Goal: Information Seeking & Learning: Find specific fact

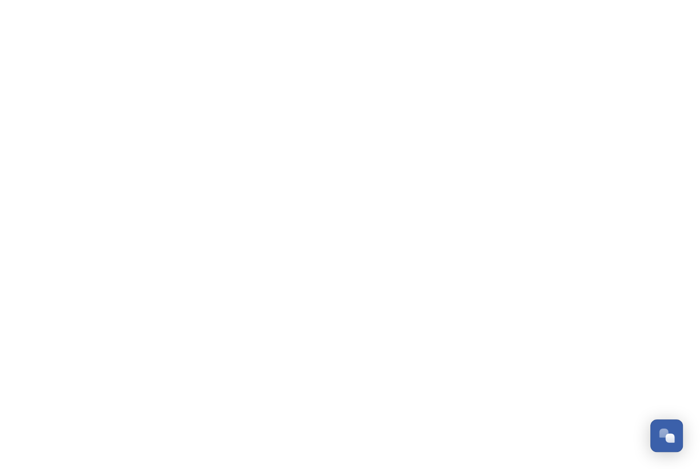
scroll to position [552, 0]
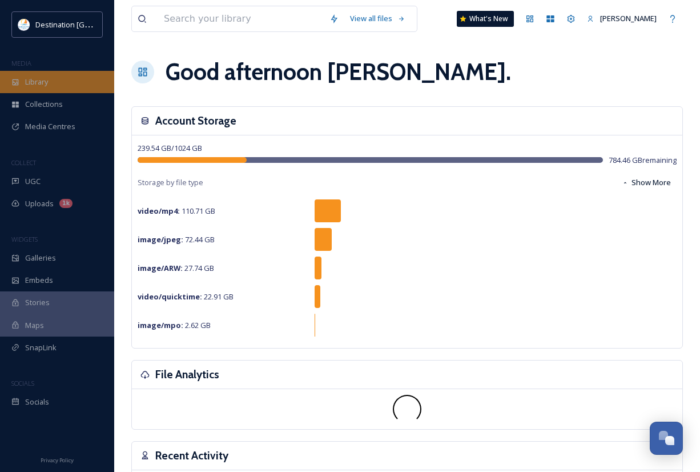
click at [25, 81] on div "Library" at bounding box center [57, 82] width 114 height 22
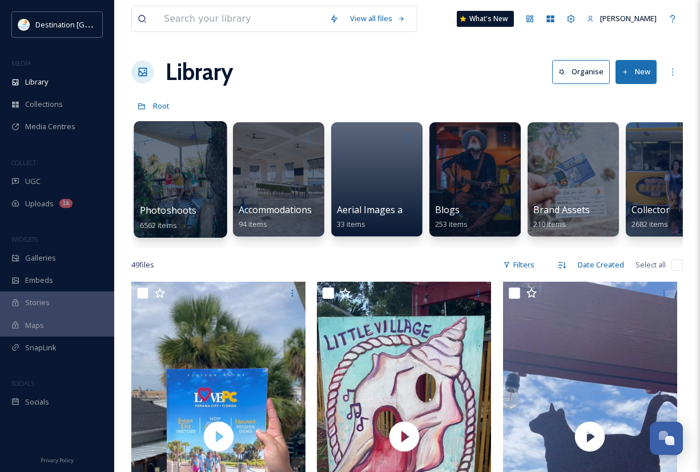
click at [209, 204] on div "Photoshoots 6562 items" at bounding box center [180, 179] width 93 height 116
click at [183, 186] on div at bounding box center [180, 179] width 93 height 116
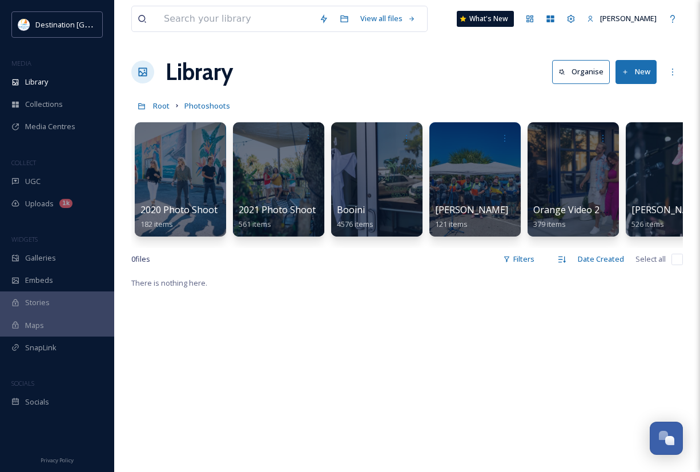
scroll to position [0, 234]
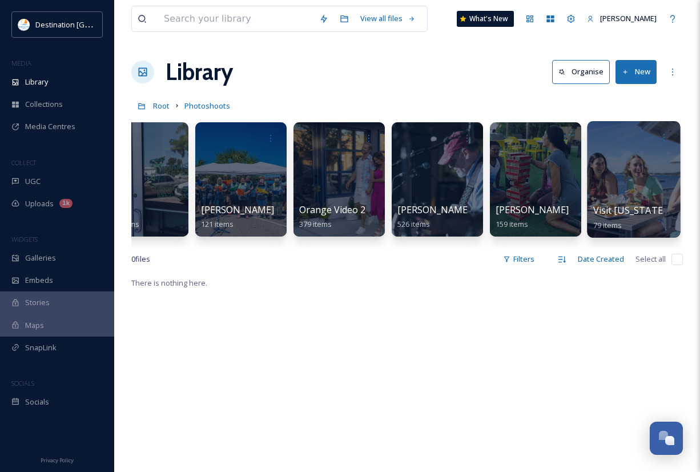
click at [647, 181] on div at bounding box center [633, 179] width 93 height 116
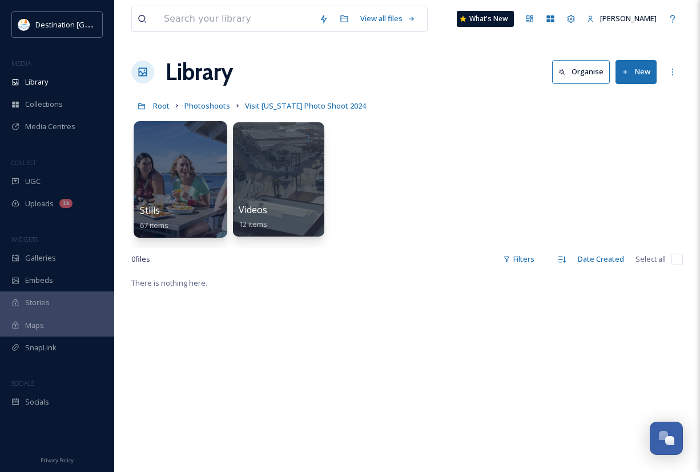
click at [162, 191] on div at bounding box center [180, 179] width 93 height 116
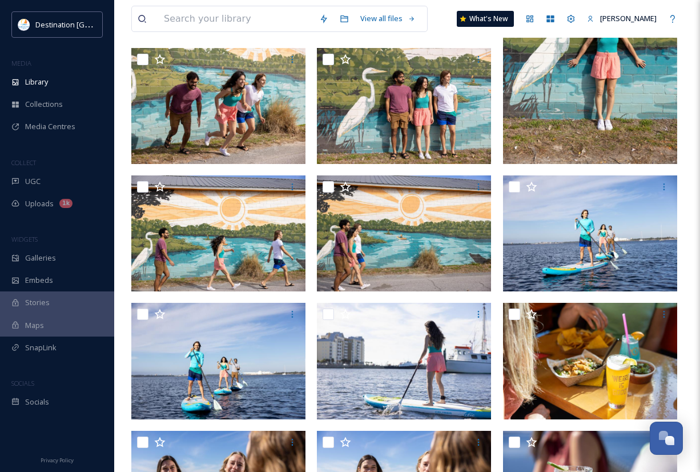
scroll to position [1116, 0]
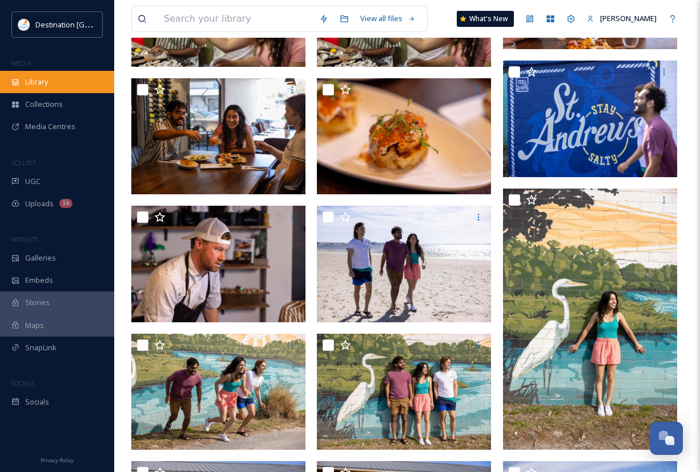
click at [43, 85] on span "Library" at bounding box center [36, 82] width 23 height 11
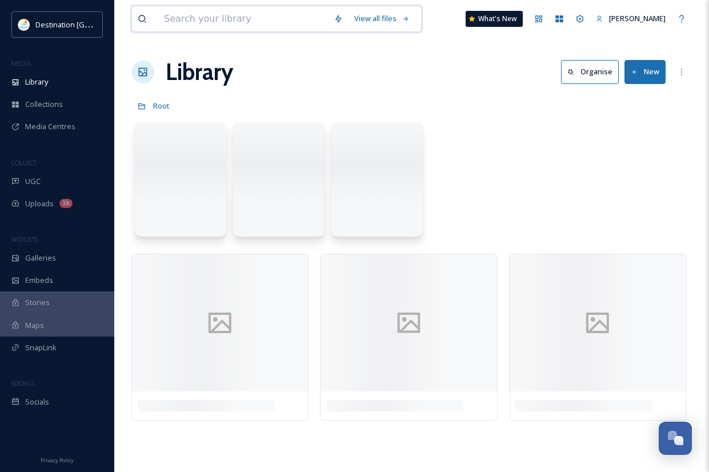
click at [231, 23] on input at bounding box center [243, 18] width 170 height 25
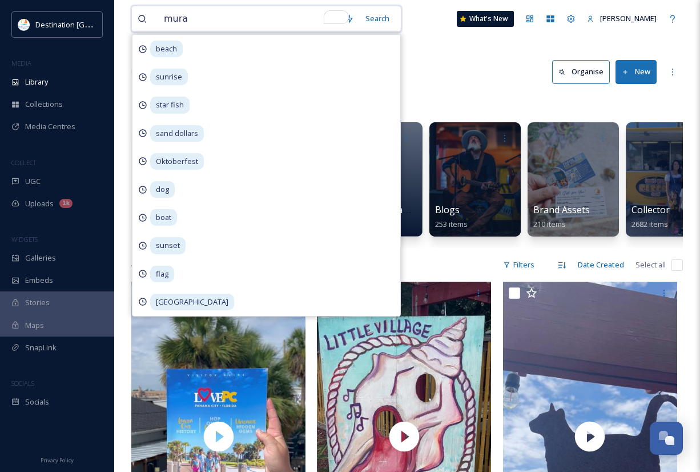
type input "mural"
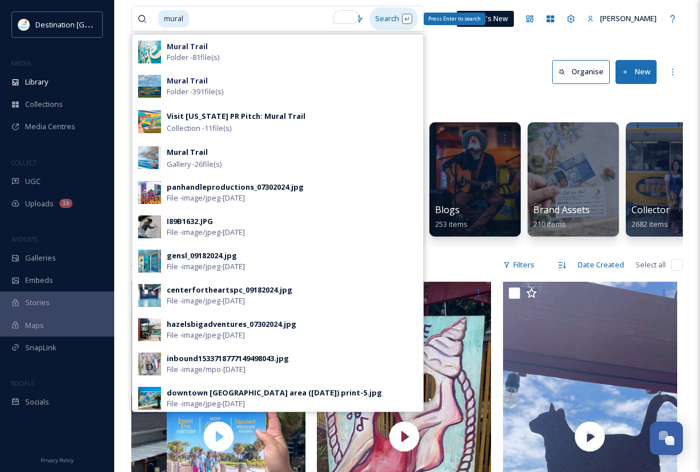
click at [410, 21] on div "Search Press Enter to search" at bounding box center [393, 18] width 49 height 22
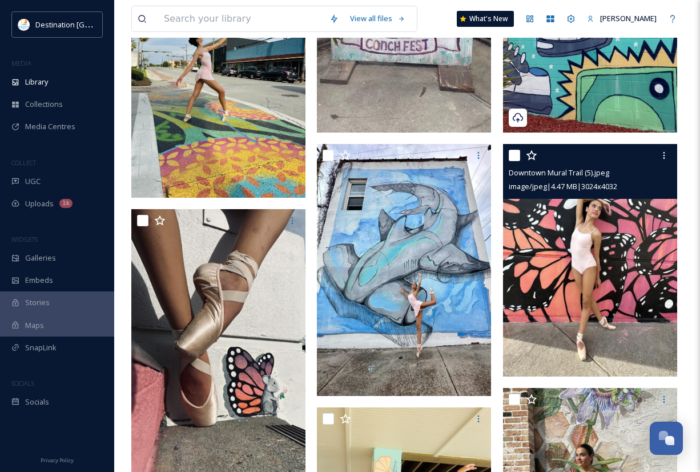
scroll to position [457, 0]
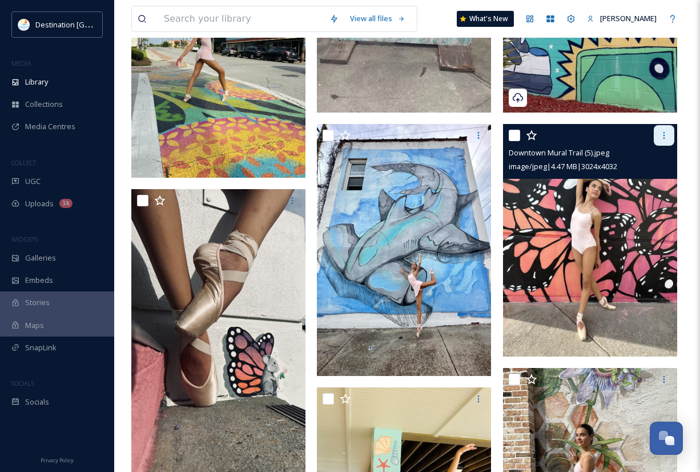
click at [660, 137] on icon at bounding box center [664, 135] width 9 height 9
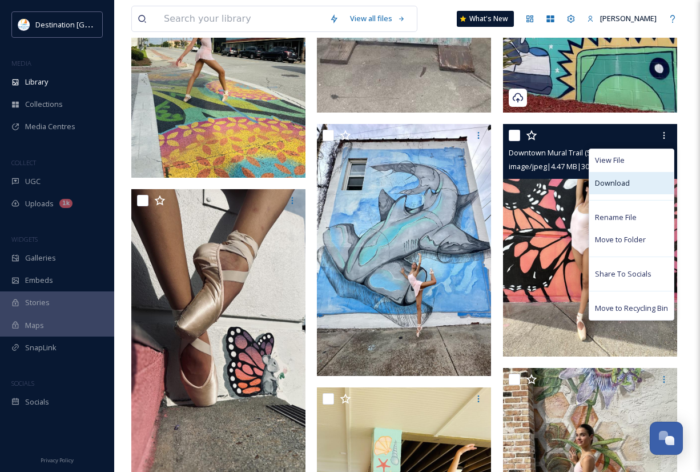
click at [626, 184] on span "Download" at bounding box center [612, 183] width 35 height 11
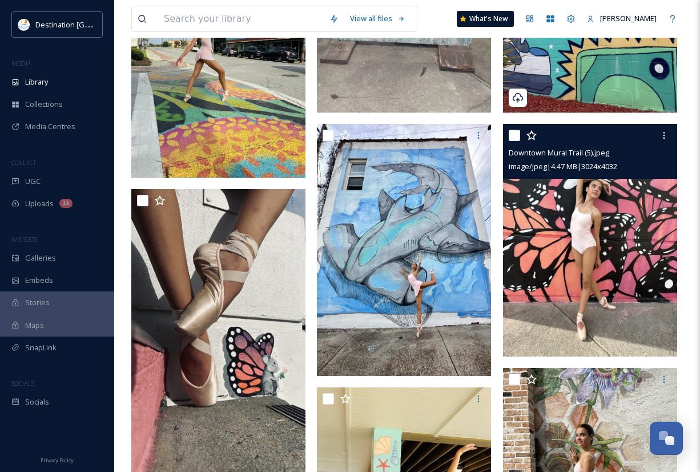
click at [585, 275] on img at bounding box center [590, 240] width 174 height 232
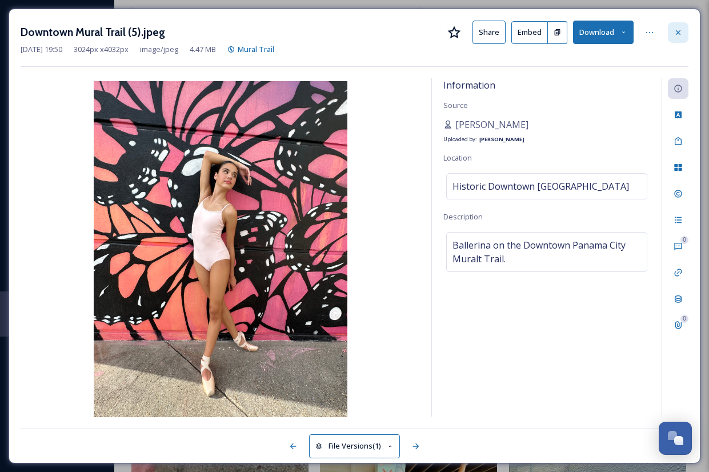
click at [680, 30] on icon at bounding box center [677, 32] width 9 height 9
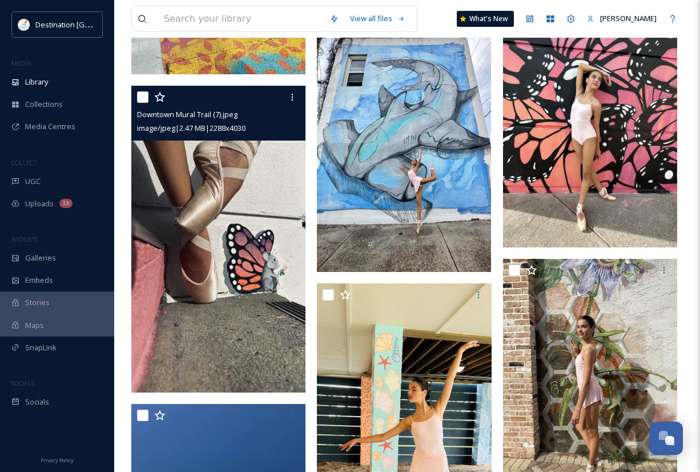
scroll to position [571, 0]
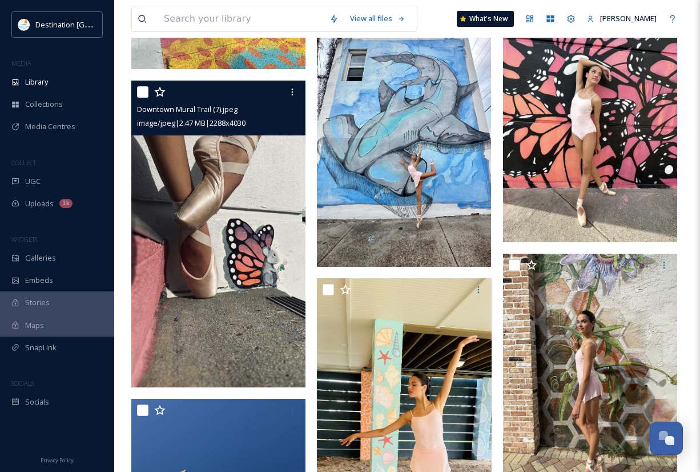
click at [238, 335] on img at bounding box center [218, 234] width 174 height 307
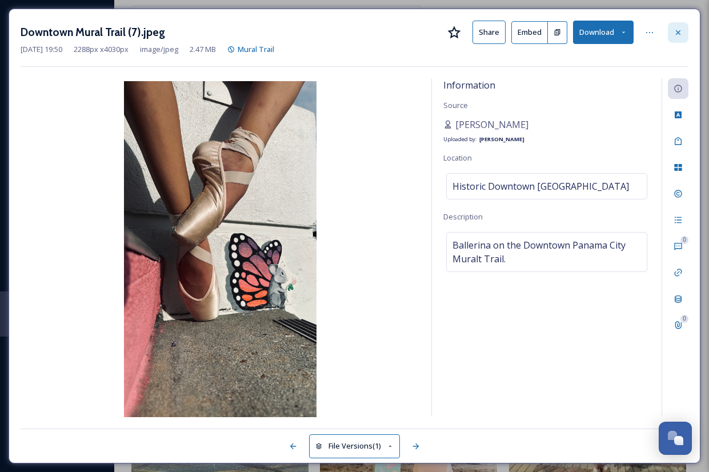
click at [679, 35] on icon at bounding box center [677, 32] width 9 height 9
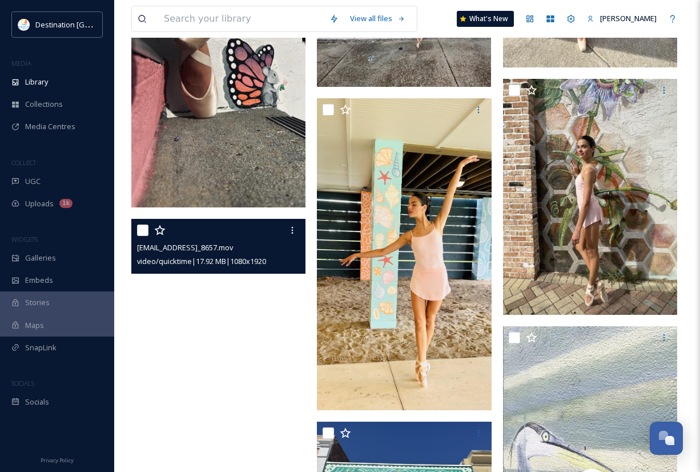
scroll to position [742, 0]
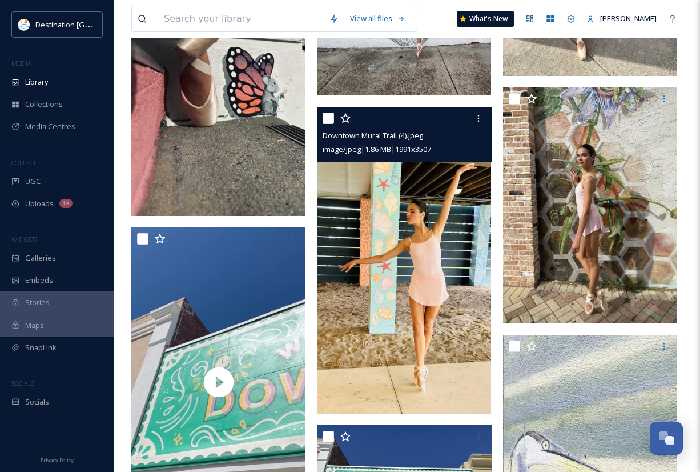
click at [399, 285] on img at bounding box center [404, 260] width 174 height 307
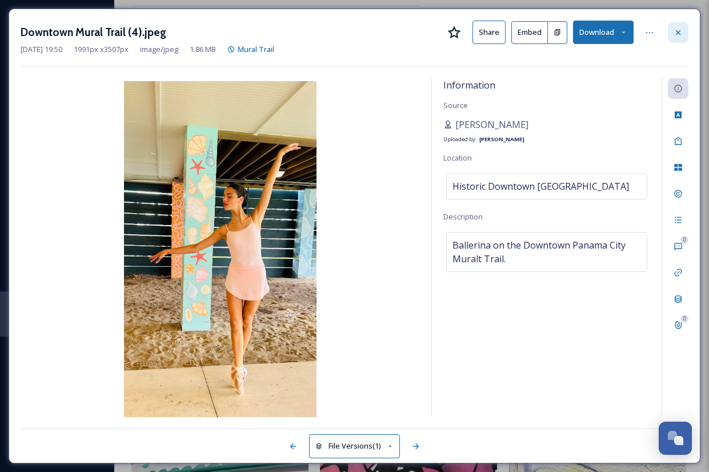
click at [684, 38] on div at bounding box center [678, 32] width 21 height 21
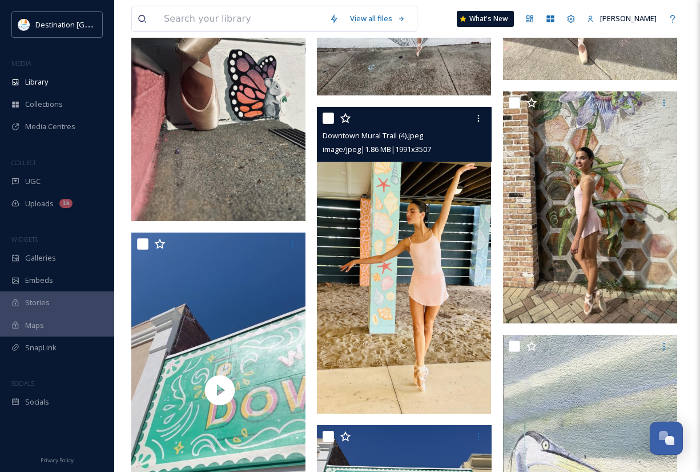
click at [438, 239] on img at bounding box center [404, 260] width 174 height 307
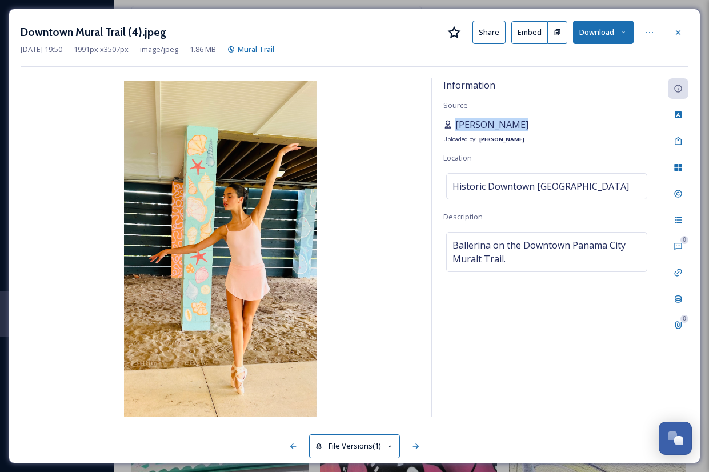
drag, startPoint x: 541, startPoint y: 123, endPoint x: 453, endPoint y: 123, distance: 88.5
click at [453, 123] on div "[PERSON_NAME] Uploaded by: [PERSON_NAME]" at bounding box center [546, 131] width 207 height 27
copy span "[PERSON_NAME]"
click at [678, 31] on icon at bounding box center [677, 32] width 9 height 9
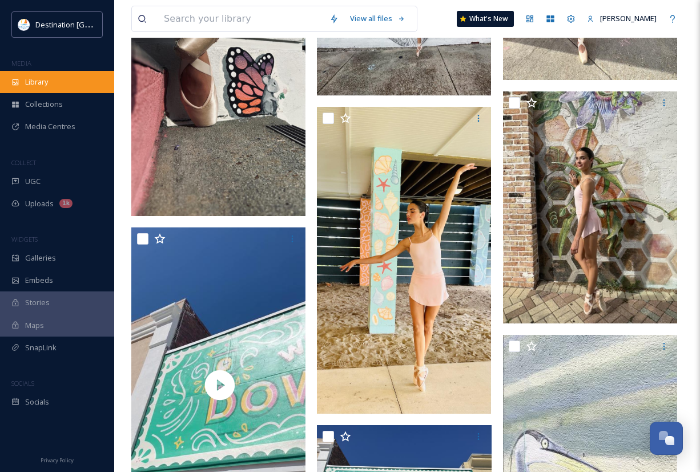
click at [58, 83] on div "Library" at bounding box center [57, 82] width 114 height 22
